Goal: Information Seeking & Learning: Learn about a topic

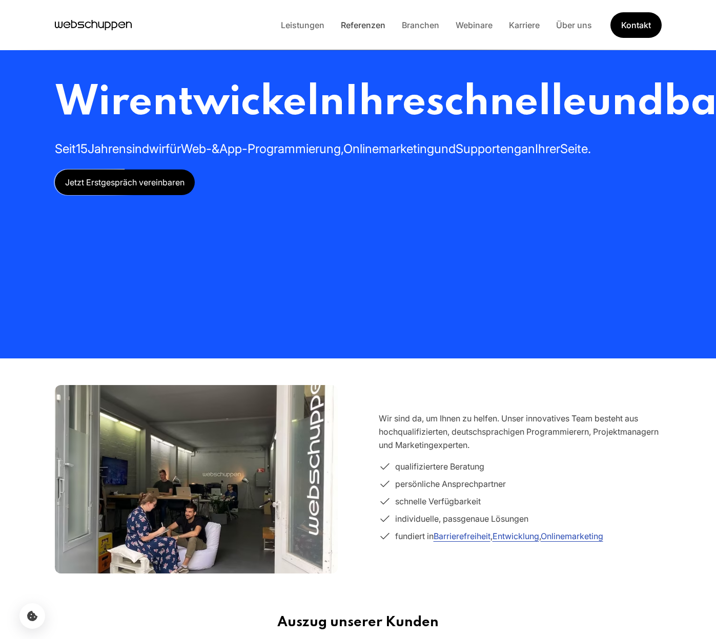
click at [370, 26] on link "Referenzen" at bounding box center [362, 25] width 61 height 10
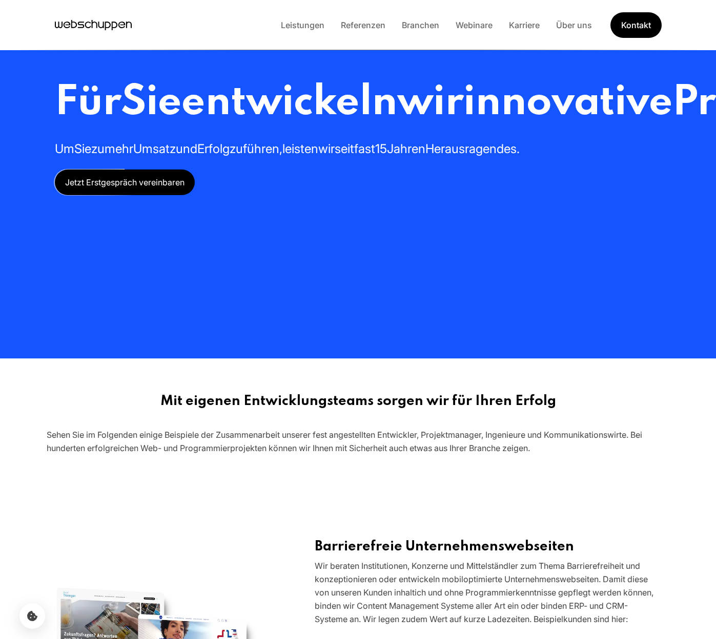
click at [370, 26] on link "Referenzen" at bounding box center [362, 25] width 61 height 10
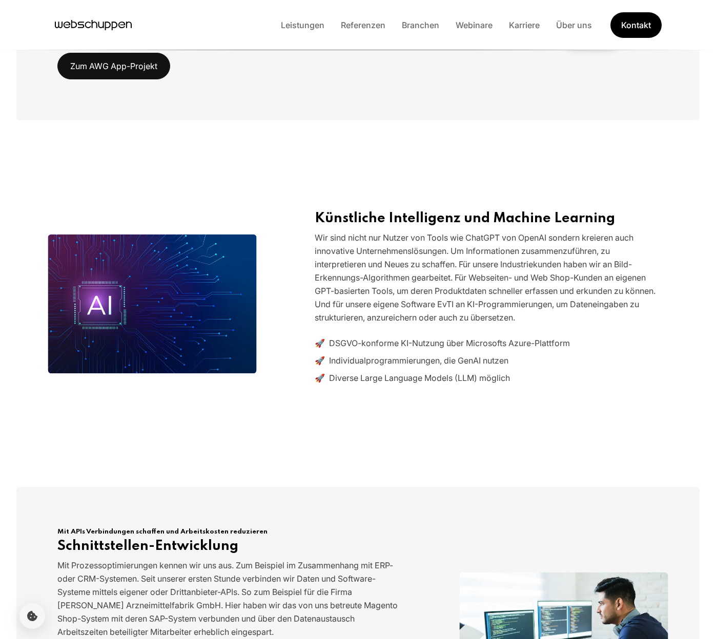
scroll to position [990, 0]
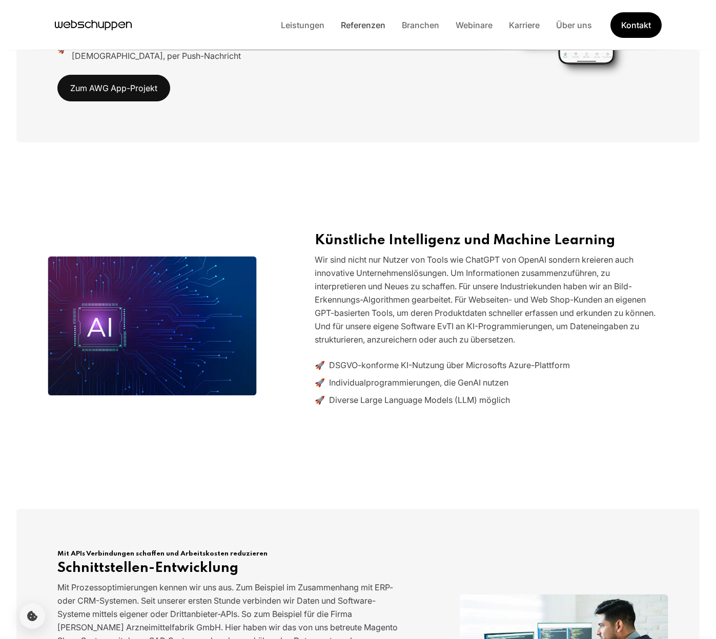
click at [376, 22] on link "Referenzen" at bounding box center [362, 25] width 61 height 10
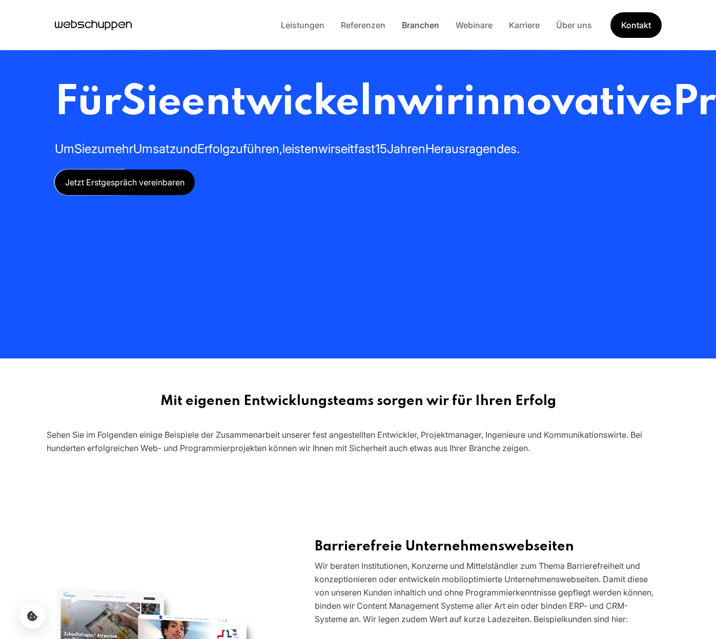
click at [410, 23] on link "Branchen" at bounding box center [420, 25] width 54 height 10
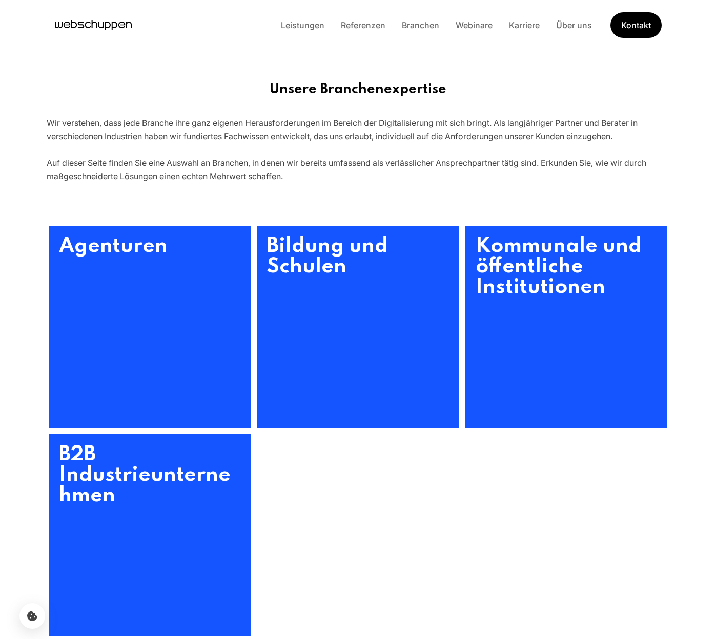
scroll to position [260, 0]
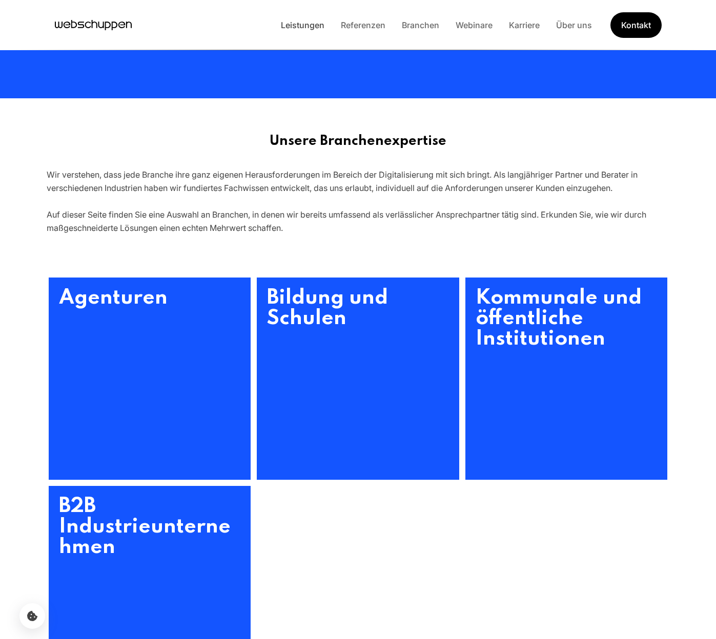
click at [298, 23] on link "Leistungen" at bounding box center [303, 25] width 60 height 10
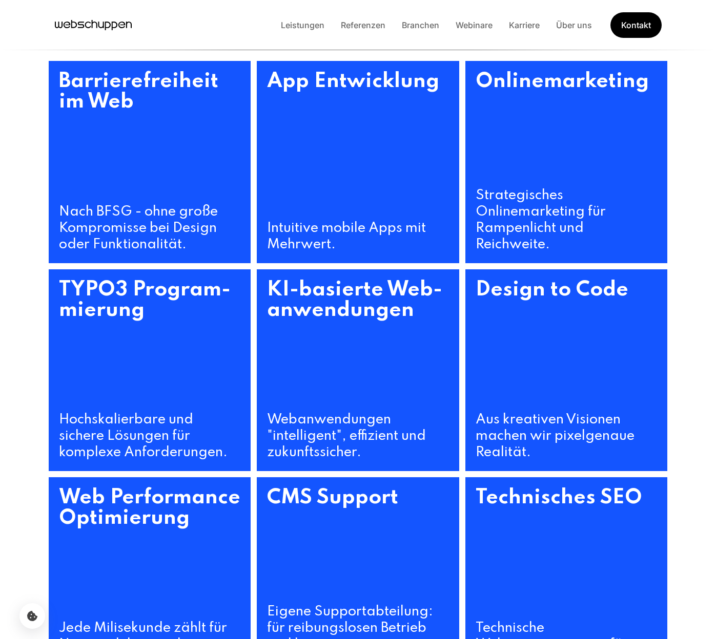
scroll to position [478, 0]
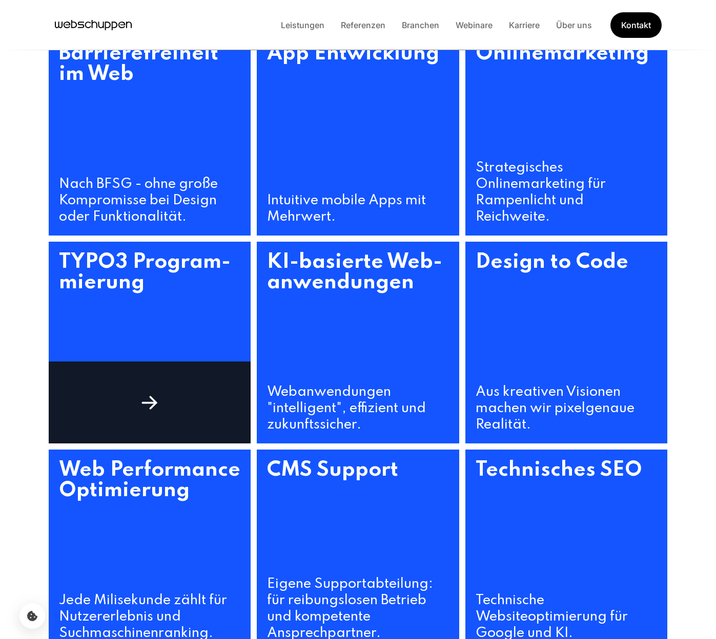
click at [173, 356] on h3 "TYPO3 Program­mierung" at bounding box center [150, 313] width 202 height 143
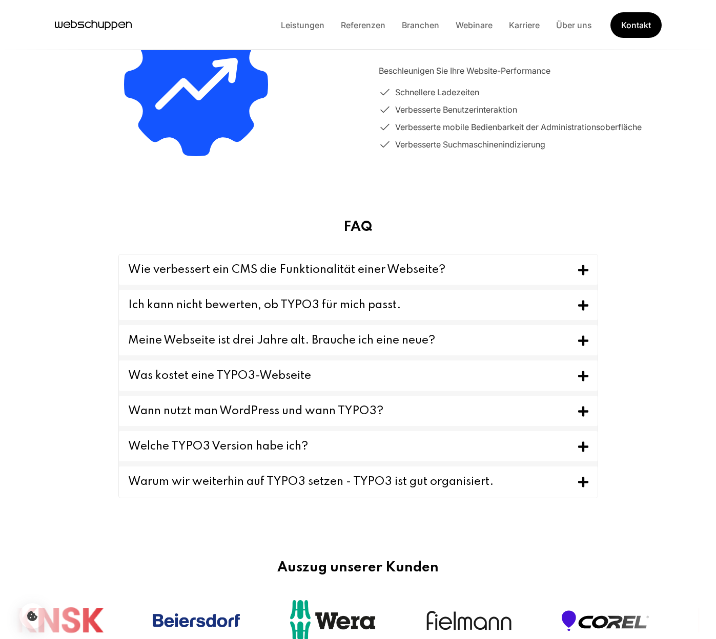
scroll to position [820, 0]
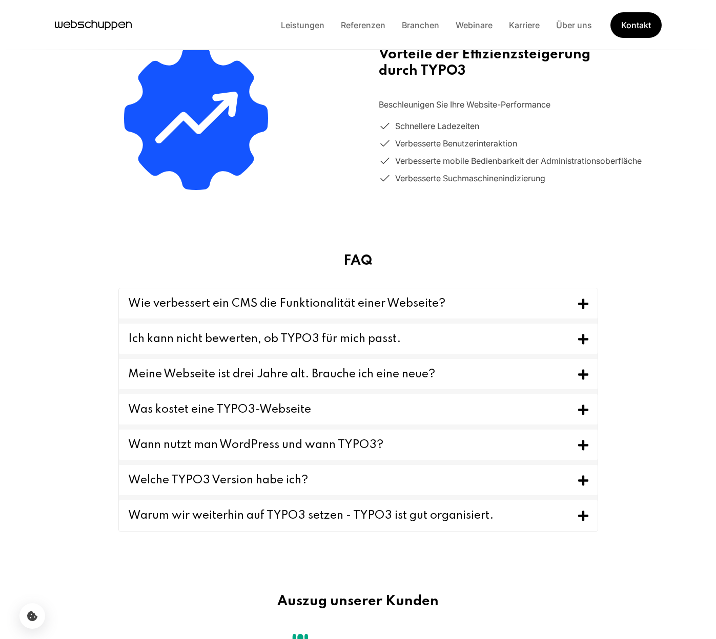
click at [576, 308] on button "Wie verbessert ein CMS die Funktionalität einer Webseite?" at bounding box center [358, 303] width 478 height 30
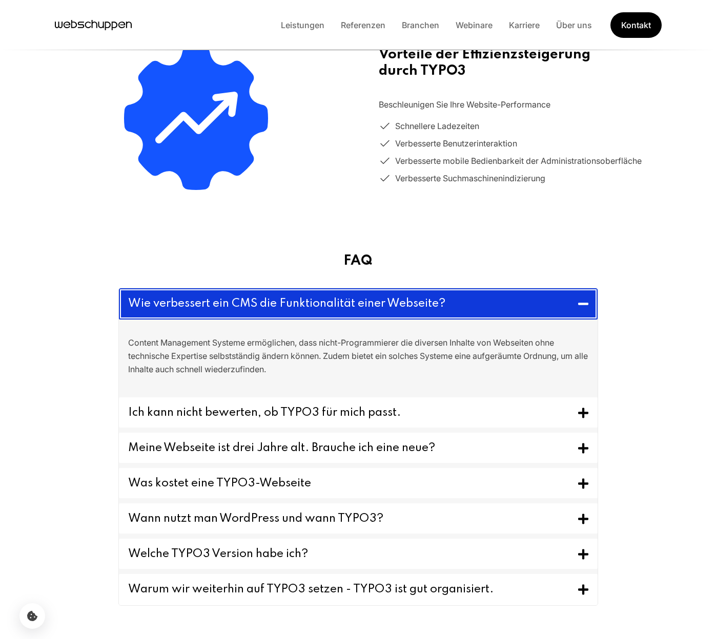
click at [576, 308] on button "Wie verbessert ein CMS die Funktionalität einer Webseite?" at bounding box center [358, 303] width 478 height 31
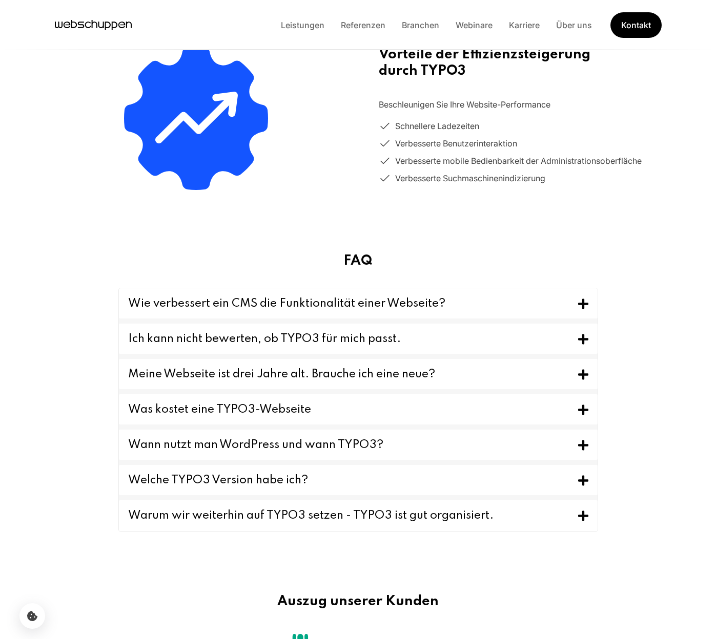
click at [551, 343] on button "Ich kann nicht bewerten, ob TYPO3 für mich passt." at bounding box center [358, 339] width 478 height 30
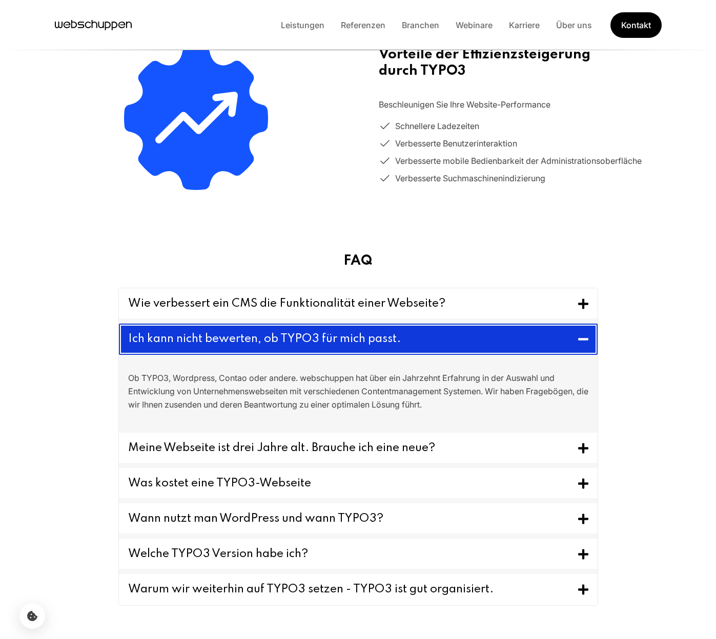
click at [551, 343] on button "Ich kann nicht bewerten, ob TYPO3 für mich passt." at bounding box center [358, 339] width 478 height 31
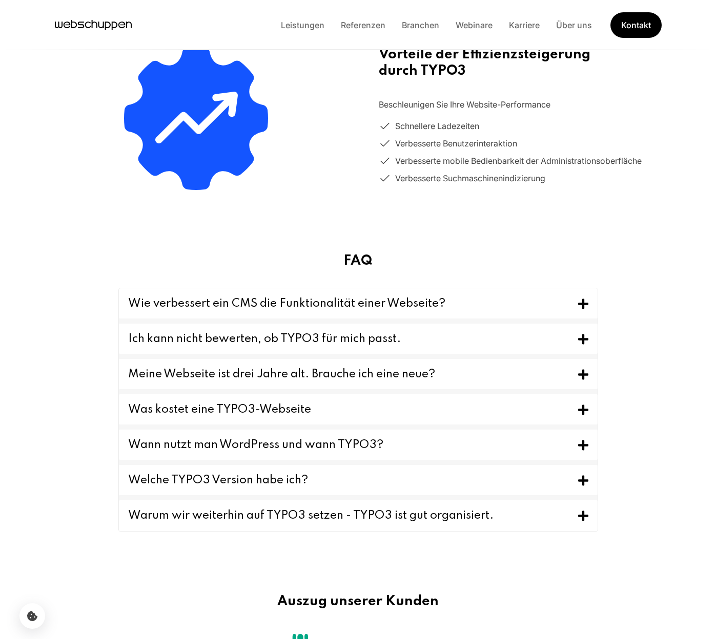
click at [542, 365] on button "Meine Webseite ist drei Jahre alt. Brauche ich eine neue?" at bounding box center [358, 374] width 478 height 30
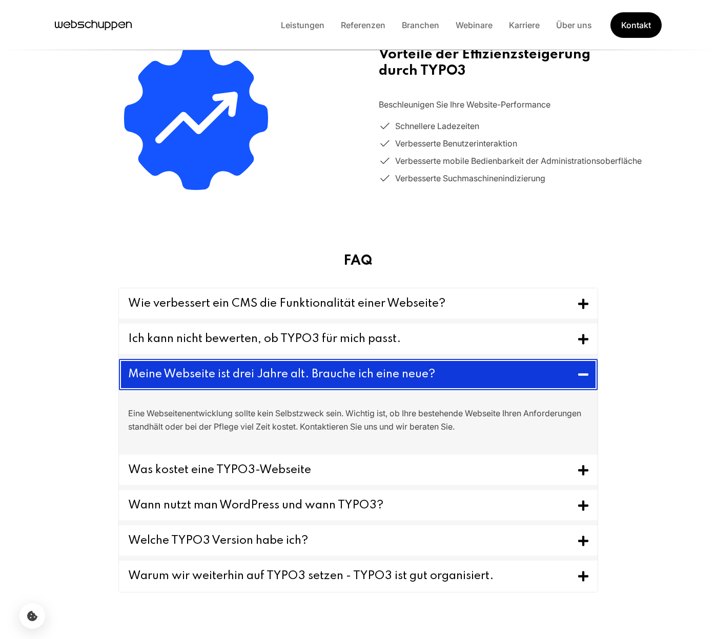
click at [276, 374] on button "Meine Webseite ist drei Jahre alt. Brauche ich eine neue?" at bounding box center [358, 374] width 478 height 31
